Goal: Task Accomplishment & Management: Manage account settings

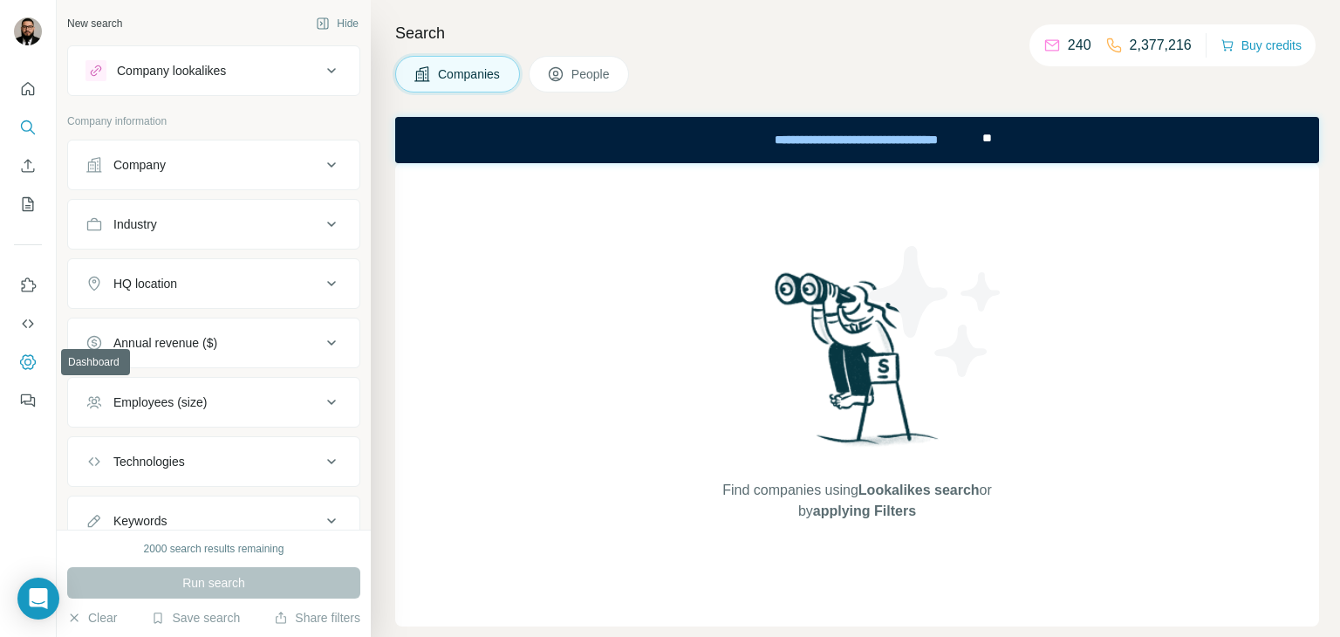
click at [27, 356] on icon "Dashboard" at bounding box center [27, 361] width 17 height 17
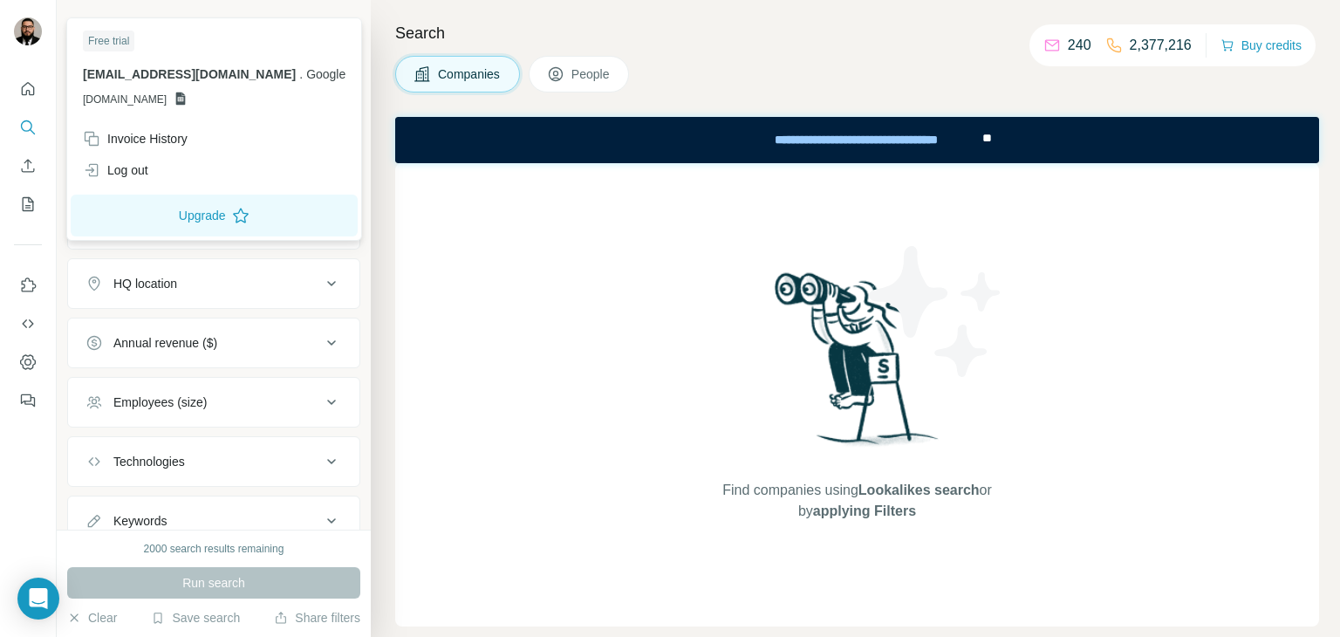
click at [22, 42] on img at bounding box center [28, 31] width 28 height 28
click at [19, 87] on icon "Quick start" at bounding box center [27, 88] width 17 height 17
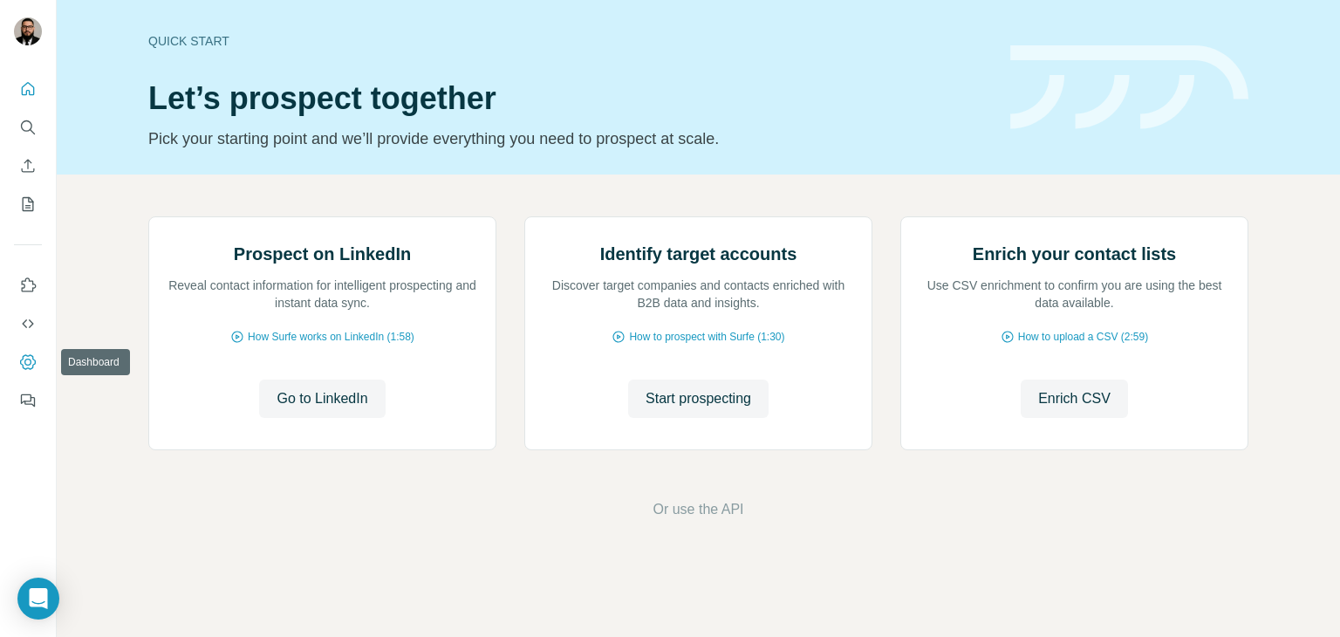
click at [30, 358] on icon "Dashboard" at bounding box center [27, 361] width 17 height 17
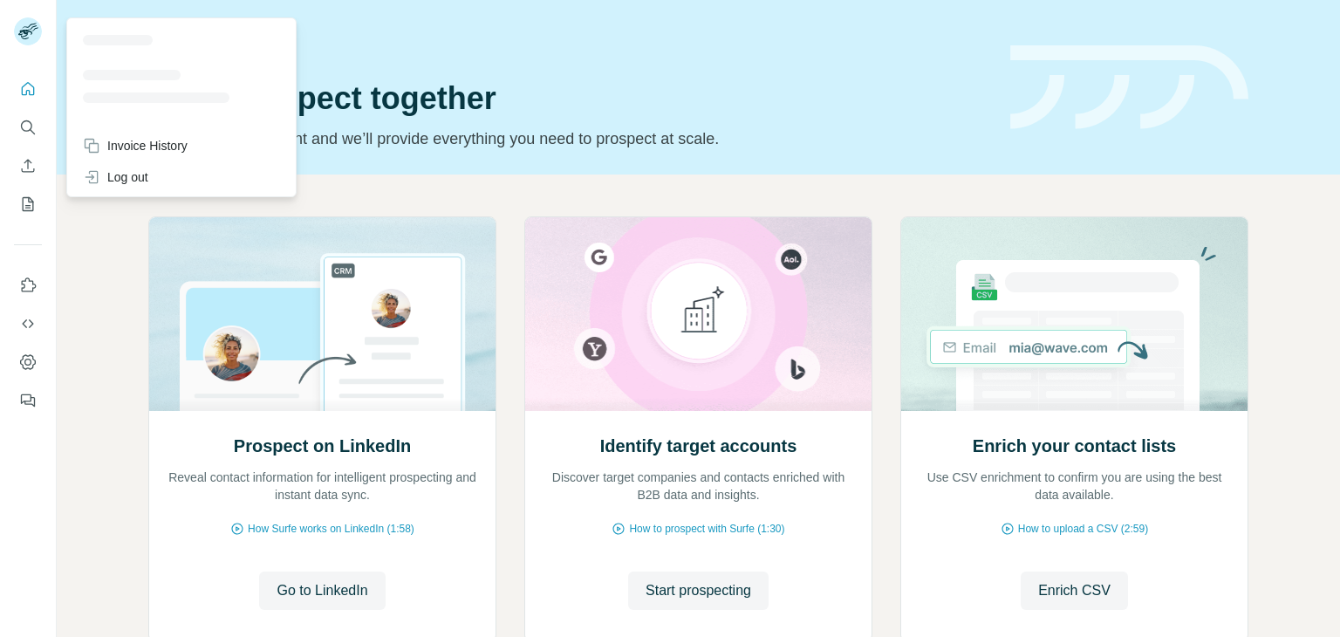
click at [31, 96] on icon "Quick start" at bounding box center [27, 88] width 17 height 17
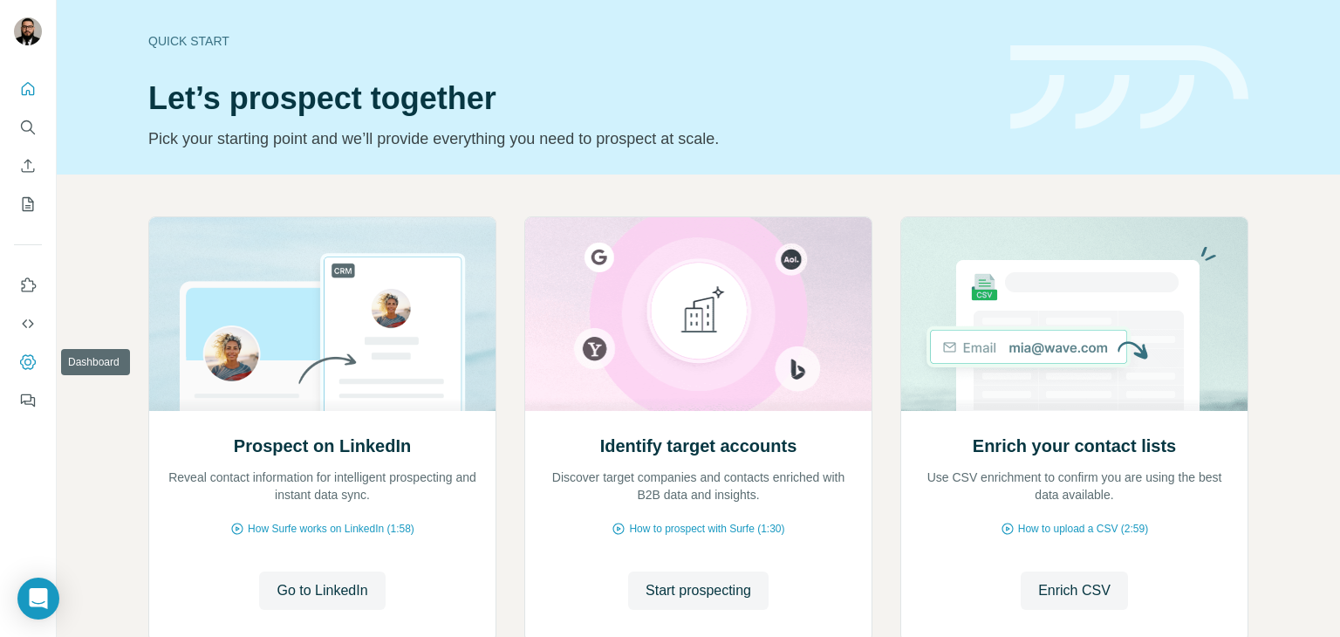
click at [29, 358] on icon "Dashboard" at bounding box center [27, 361] width 7 height 7
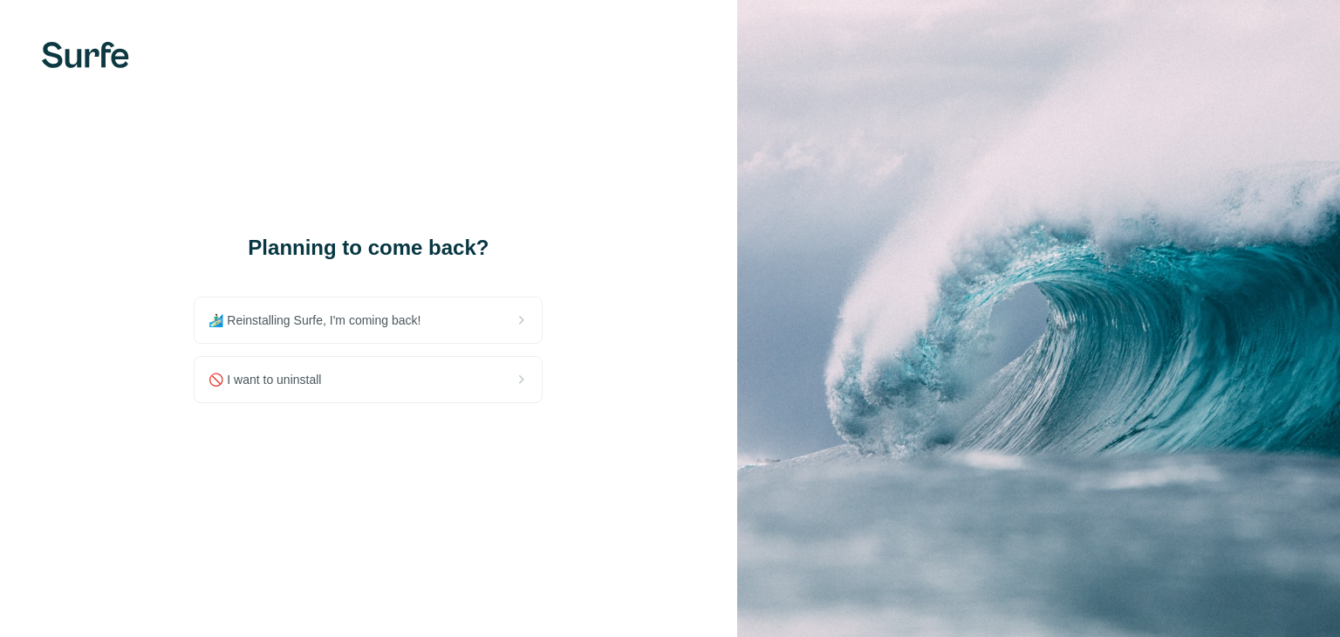
click at [335, 368] on div "🚫 I want to uninstall" at bounding box center [367, 379] width 347 height 45
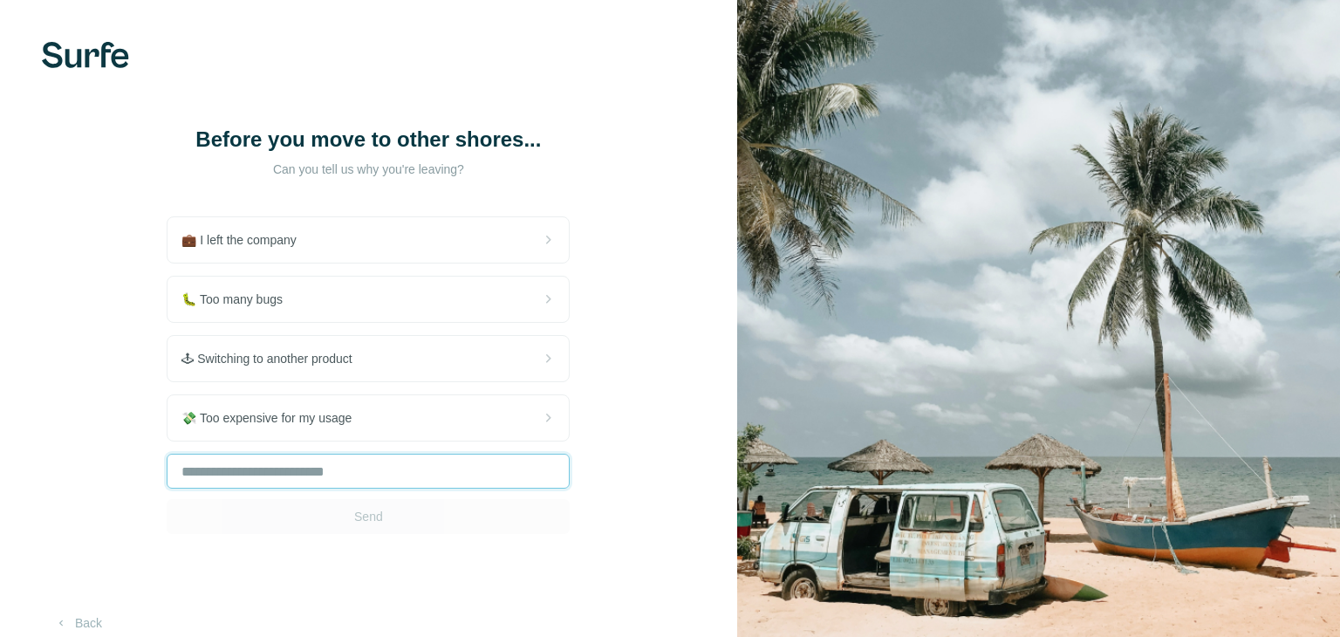
click at [337, 481] on input "text" at bounding box center [368, 470] width 403 height 35
type input "******"
click at [364, 530] on button "Send" at bounding box center [368, 516] width 403 height 35
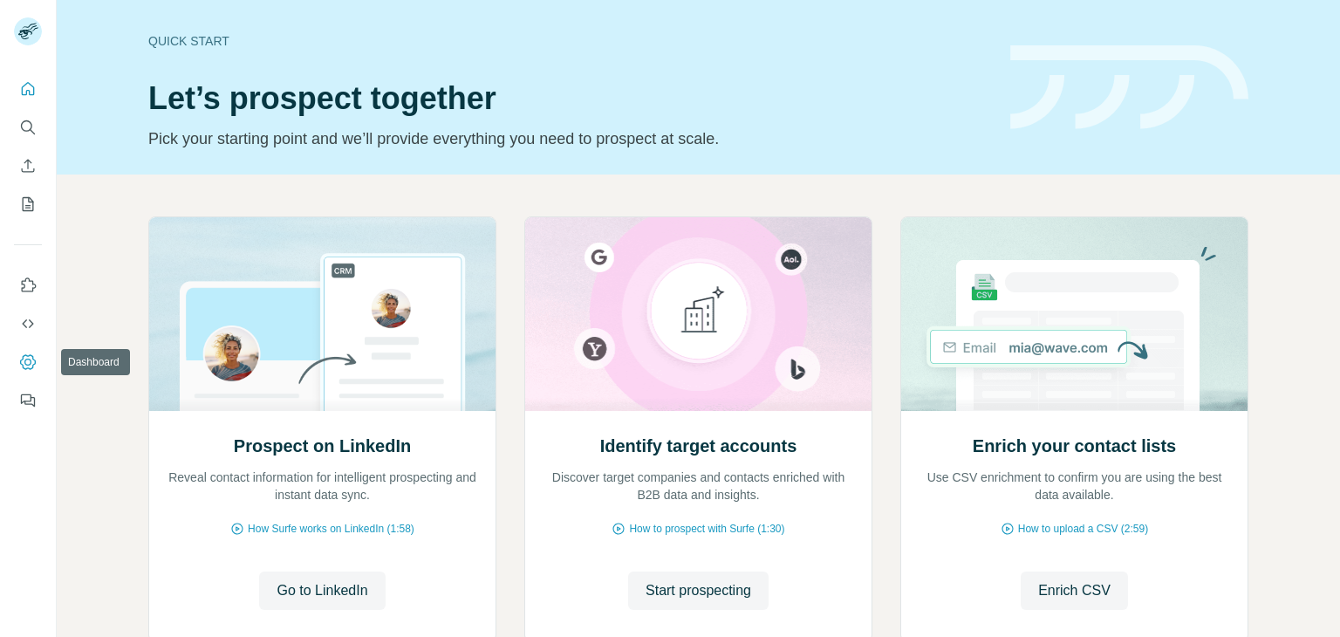
click at [25, 361] on icon "Dashboard" at bounding box center [27, 361] width 17 height 17
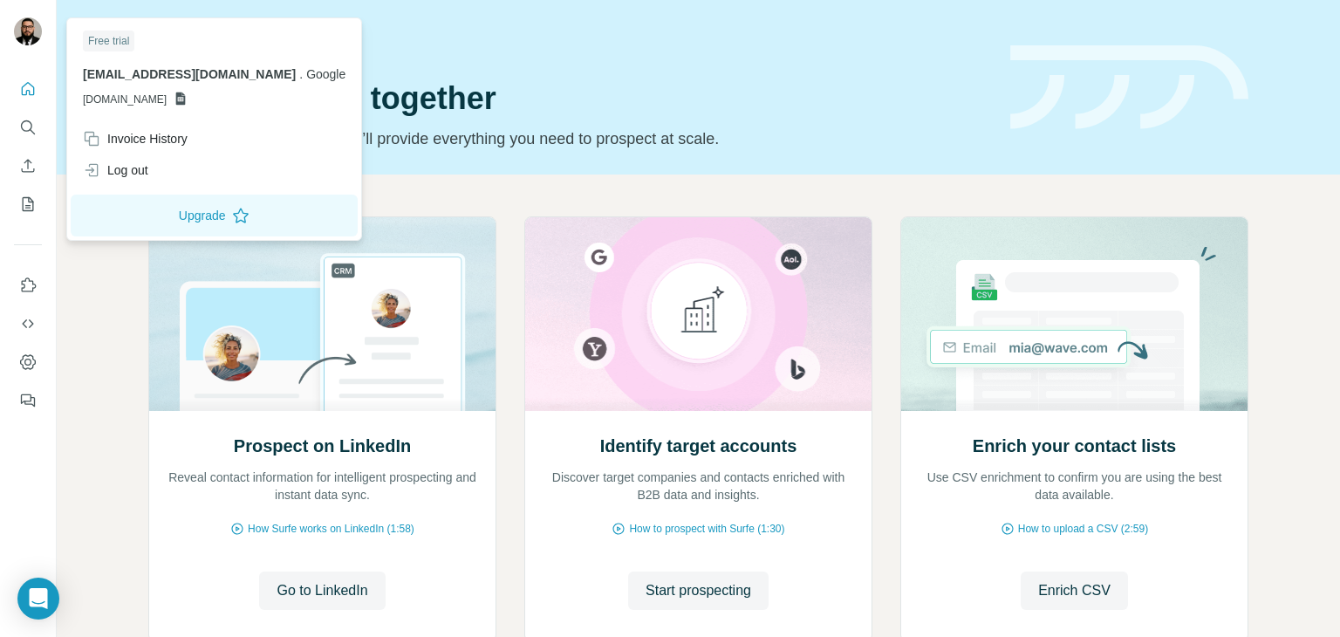
click at [23, 44] on img at bounding box center [28, 31] width 28 height 28
click at [140, 214] on button "Upgrade" at bounding box center [214, 215] width 287 height 42
